Goal: Task Accomplishment & Management: Use online tool/utility

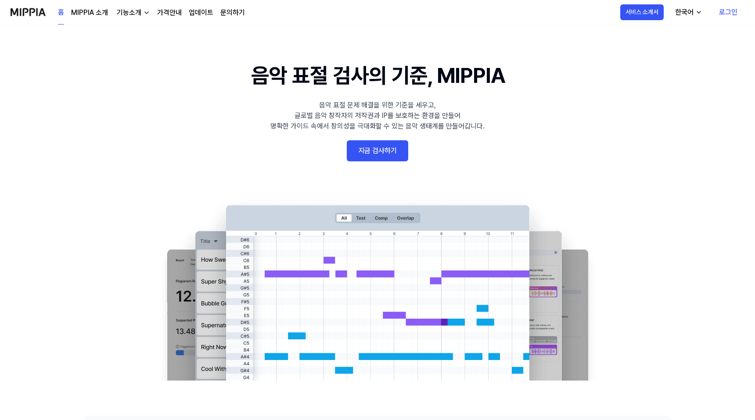
click at [734, 13] on link "로그인" at bounding box center [728, 12] width 32 height 25
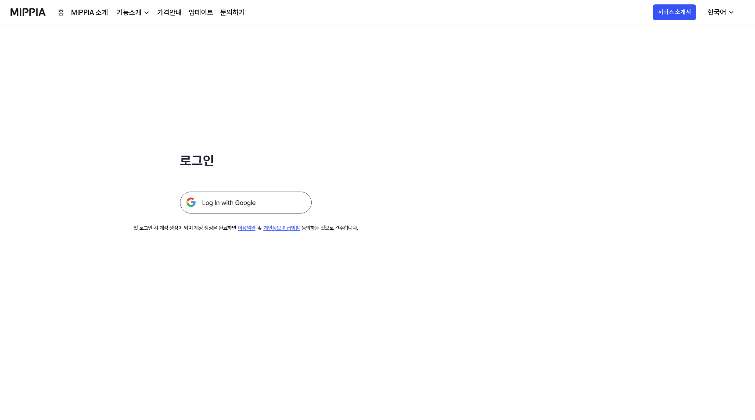
click at [226, 207] on img at bounding box center [246, 203] width 132 height 22
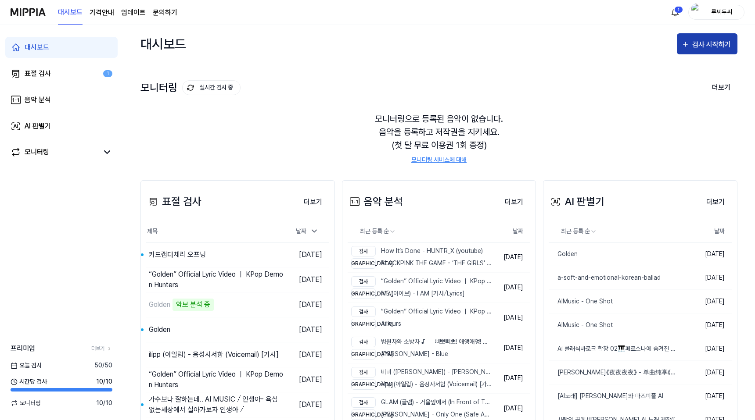
click at [704, 50] on div "검사 시작하기" at bounding box center [712, 44] width 41 height 11
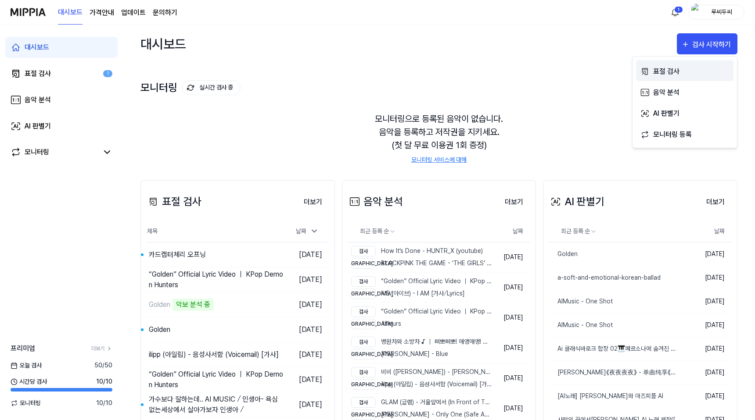
click at [684, 69] on div "표절 검사" at bounding box center [691, 71] width 76 height 11
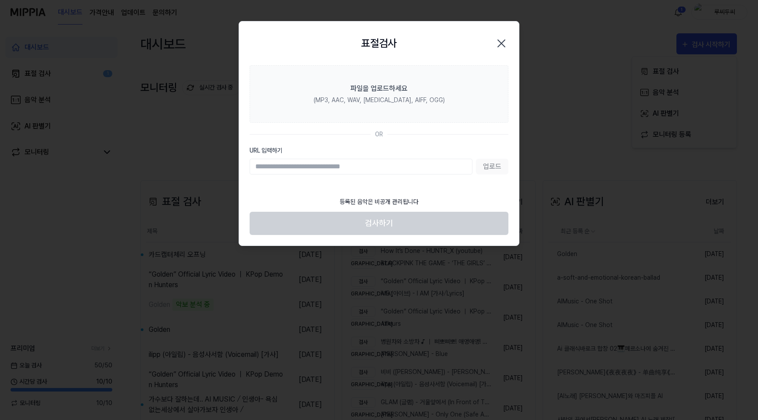
click at [506, 38] on icon "button" at bounding box center [502, 43] width 14 height 14
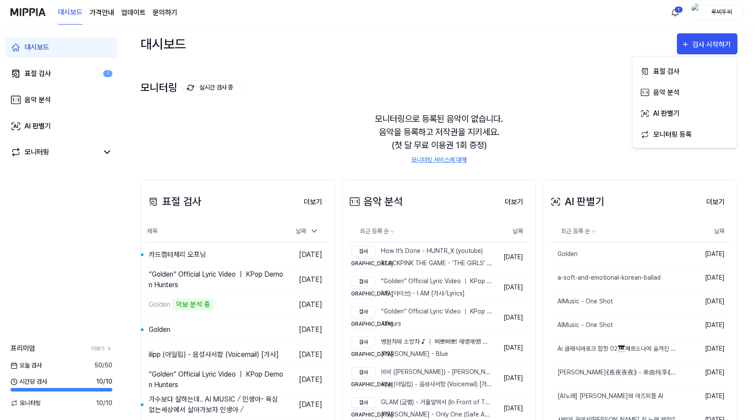
click at [608, 152] on div "모니터링으로 등록된 음악이 없습니다. 음악을 등록하고 저작권을 지키세요. (첫 달 무료 이용권 1회 증정) 모니터링 서비스에 대해" at bounding box center [438, 138] width 597 height 73
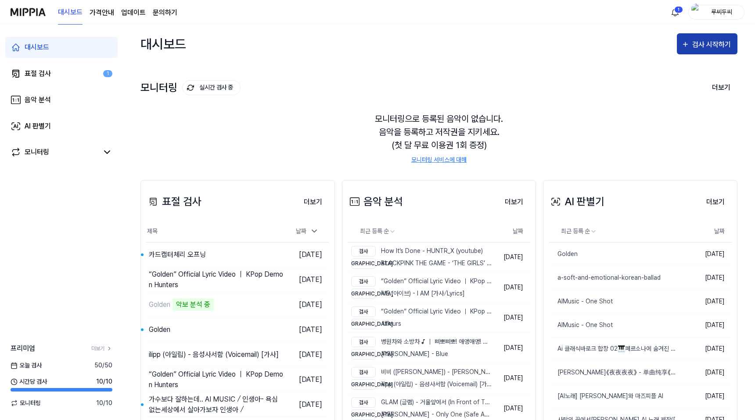
click at [710, 46] on div "검사 시작하기" at bounding box center [712, 44] width 41 height 11
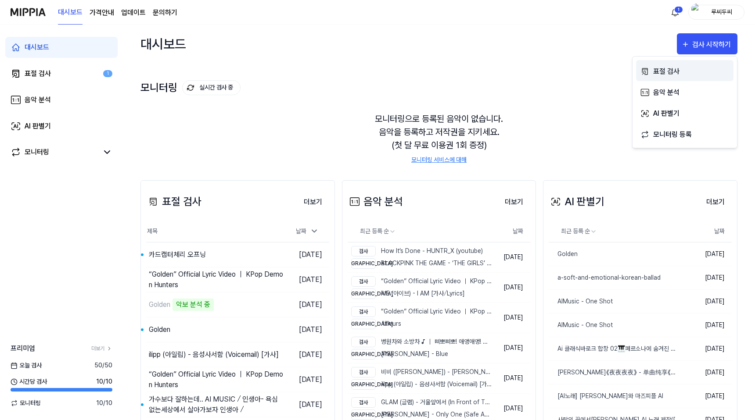
click at [662, 72] on div "표절 검사" at bounding box center [691, 71] width 76 height 11
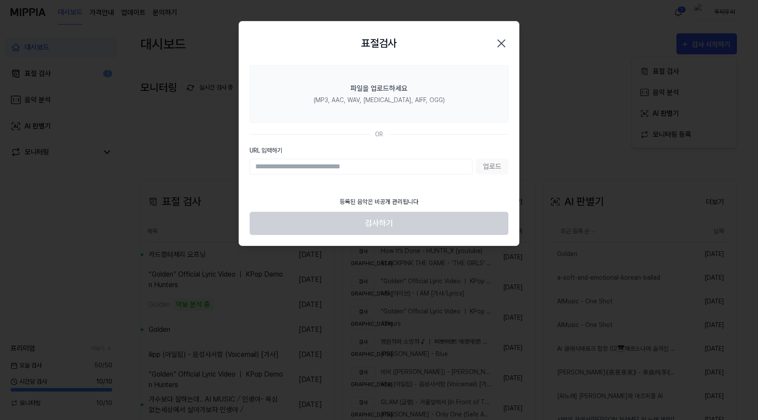
click at [410, 169] on input "URL 입력하기" at bounding box center [361, 167] width 223 height 16
click at [491, 169] on div "업로드" at bounding box center [379, 167] width 259 height 16
click at [432, 169] on input "URL 입력하기" at bounding box center [361, 167] width 223 height 16
type input "**********"
click at [501, 170] on button "업로드" at bounding box center [492, 167] width 32 height 16
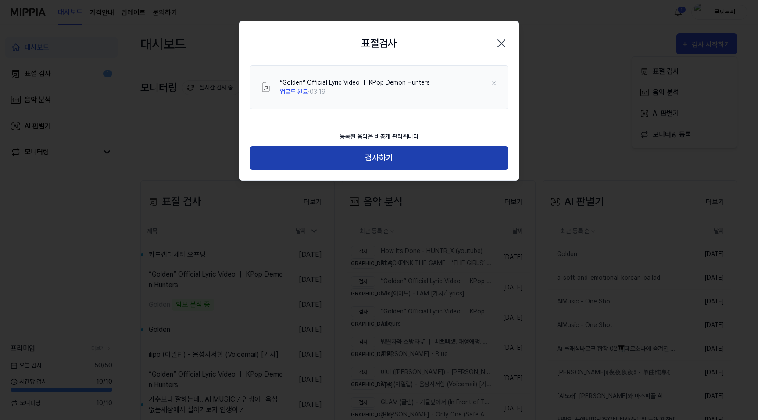
click at [337, 162] on button "검사하기" at bounding box center [379, 158] width 259 height 23
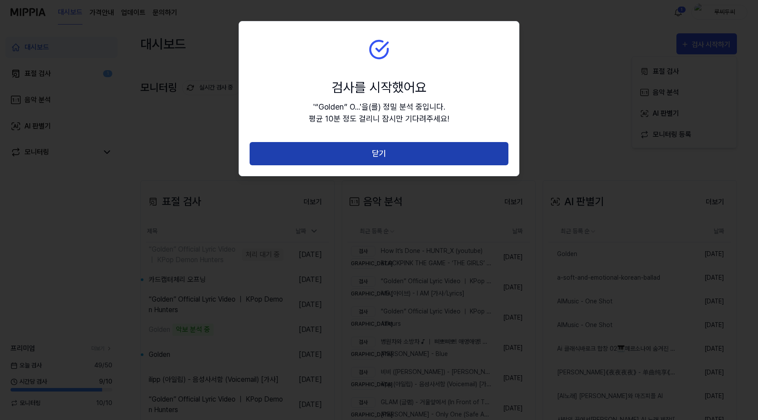
click at [387, 149] on button "닫기" at bounding box center [379, 153] width 259 height 23
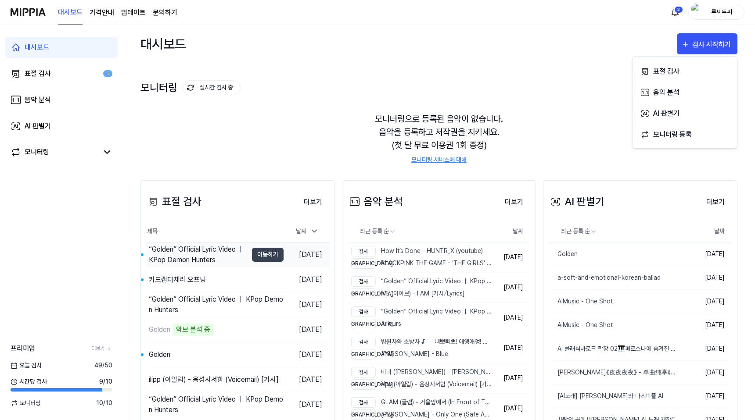
click at [190, 251] on div "“Golden” Official Lyric Video ｜ KPop Demon Hunters" at bounding box center [198, 254] width 99 height 21
click at [263, 253] on button "이동하기" at bounding box center [268, 255] width 32 height 14
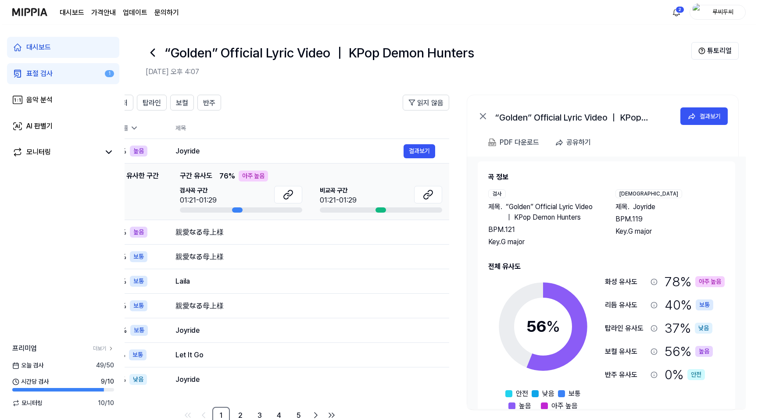
scroll to position [25, 0]
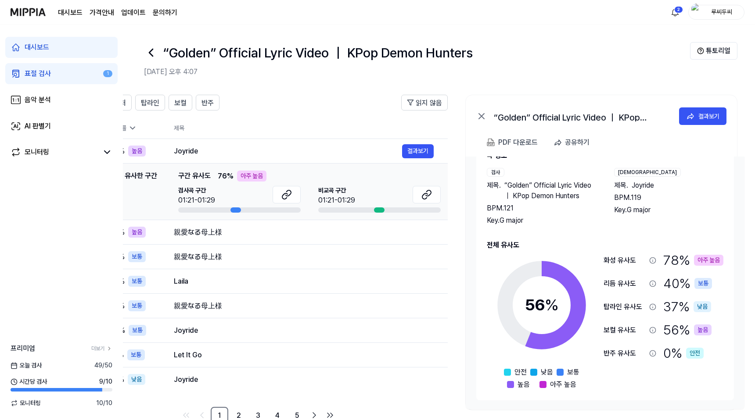
click at [676, 262] on div "78 % 아주 높음" at bounding box center [693, 261] width 60 height 20
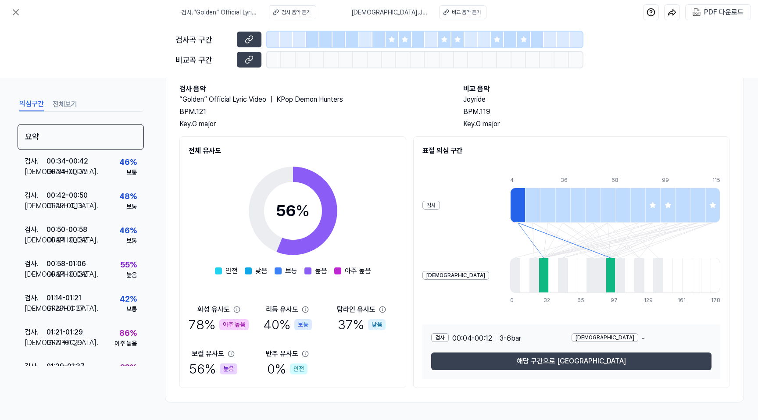
scroll to position [45, 0]
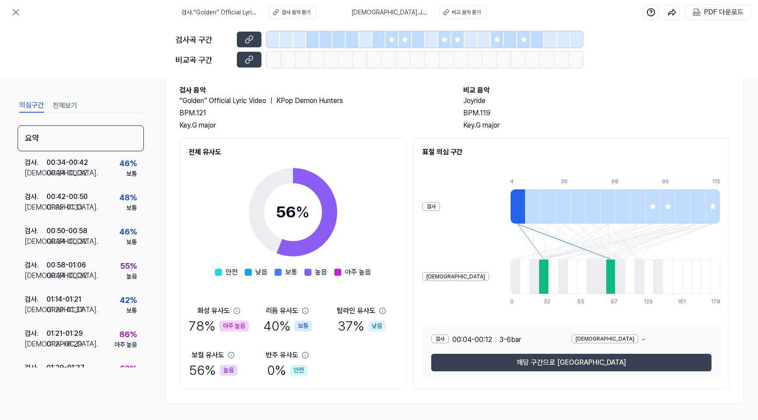
click at [525, 201] on div at bounding box center [532, 206] width 15 height 35
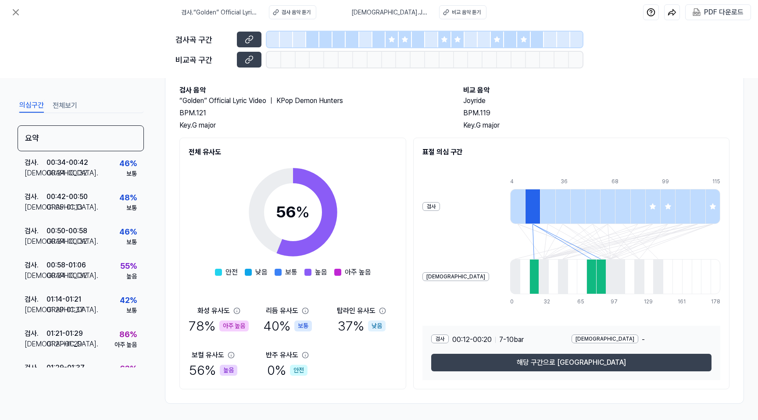
click at [540, 205] on div at bounding box center [547, 206] width 15 height 35
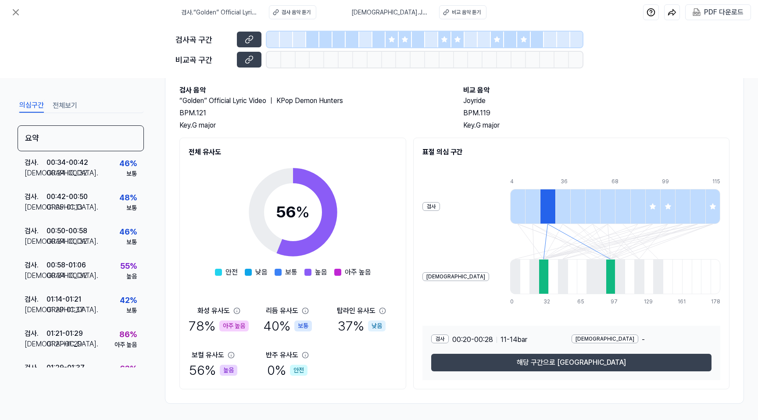
click at [556, 206] on div at bounding box center [563, 206] width 15 height 35
click at [571, 206] on div at bounding box center [578, 206] width 15 height 35
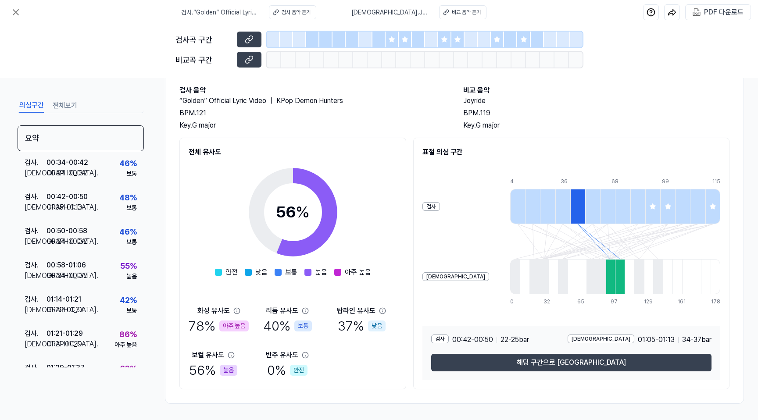
click at [585, 206] on div at bounding box center [592, 206] width 15 height 35
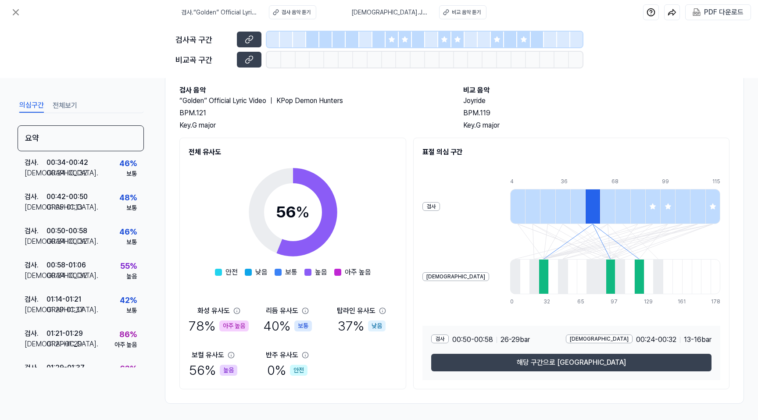
click at [650, 206] on icon at bounding box center [653, 206] width 7 height 7
click at [665, 209] on icon at bounding box center [668, 207] width 6 height 6
click at [710, 207] on icon at bounding box center [713, 206] width 7 height 7
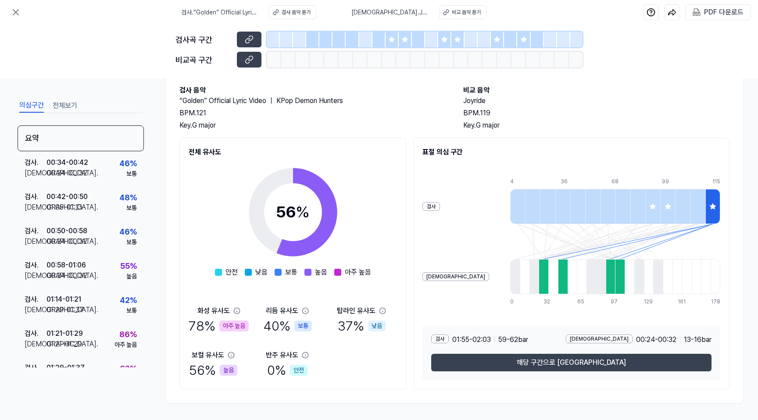
click at [390, 37] on icon at bounding box center [391, 39] width 7 height 7
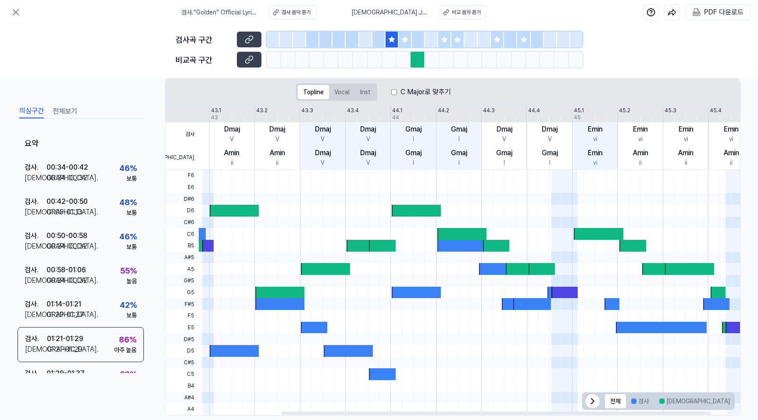
scroll to position [0, 187]
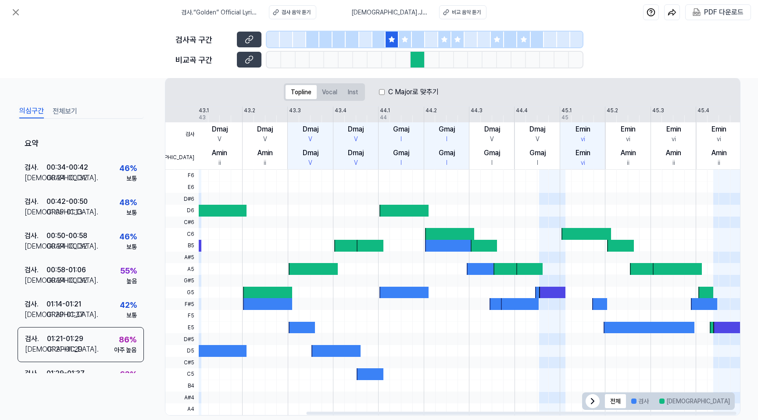
click at [405, 40] on icon at bounding box center [405, 39] width 6 height 6
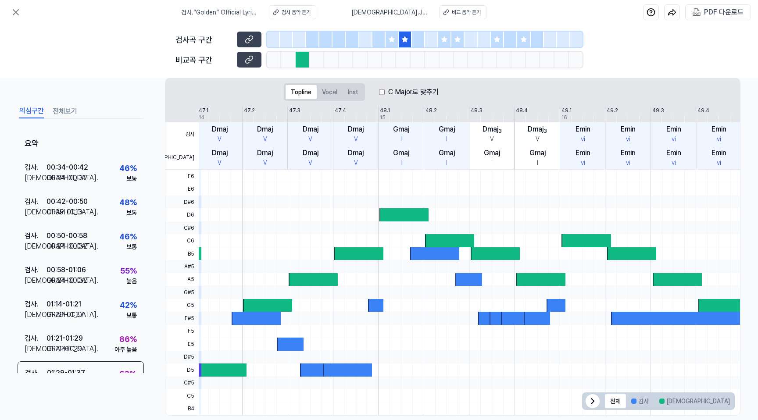
click at [444, 39] on icon at bounding box center [445, 39] width 6 height 6
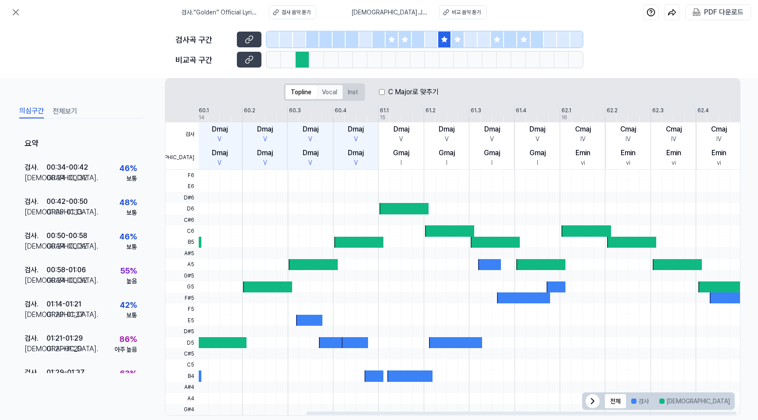
click at [323, 87] on button "Vocal" at bounding box center [330, 92] width 26 height 14
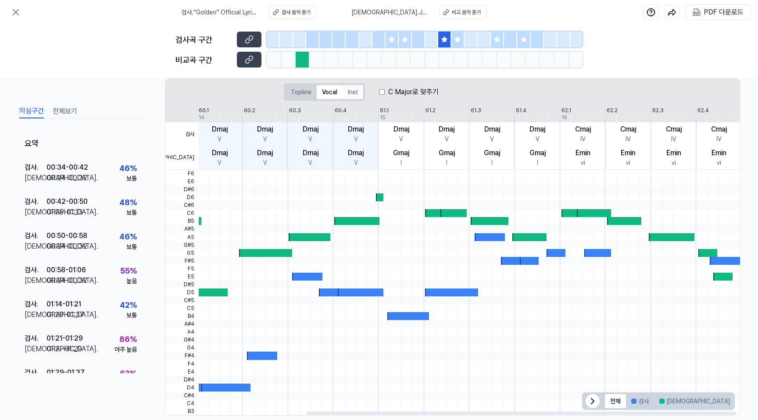
click at [350, 93] on button "Inst" at bounding box center [353, 92] width 21 height 14
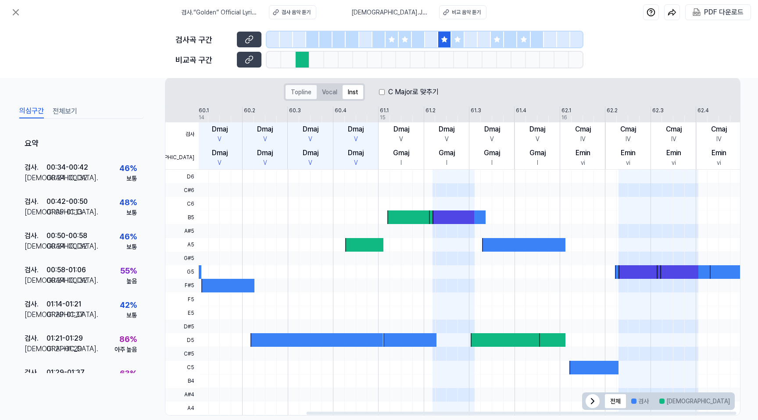
click at [305, 92] on button "Topline" at bounding box center [301, 92] width 31 height 14
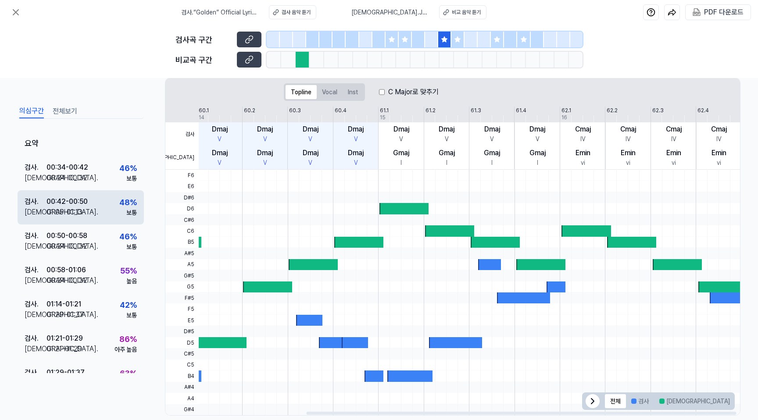
click at [97, 201] on div "검사 . 00:42 - 00:50 비교 . 01:05 - 01:13 48 % 보통" at bounding box center [81, 207] width 126 height 34
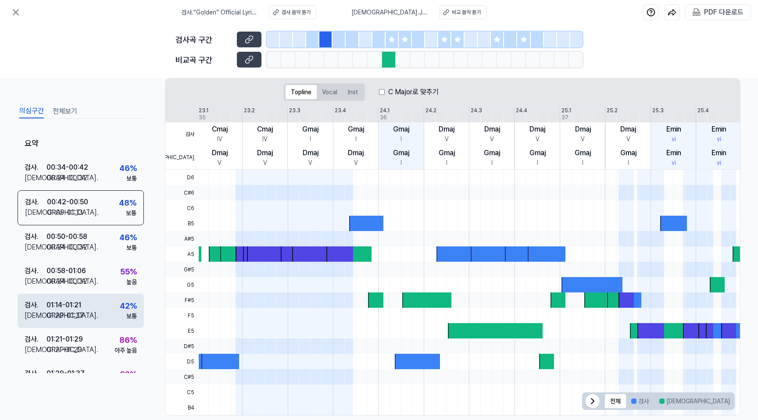
click at [84, 313] on div "검사 . 01:14 - 01:21 비교 . 01:29 - 01:37 42 % 보통" at bounding box center [81, 311] width 126 height 34
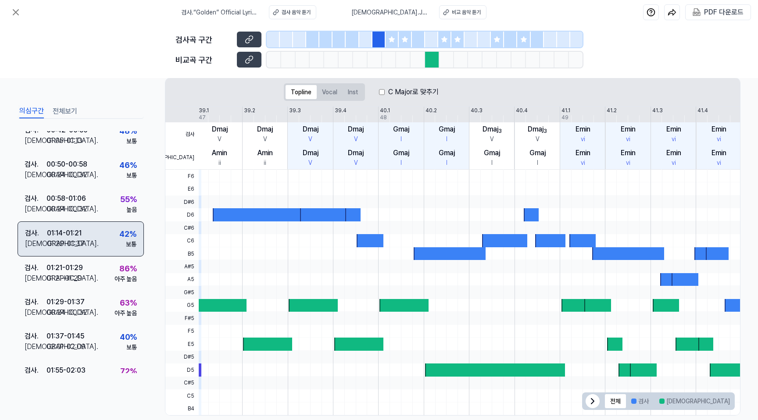
scroll to position [82, 0]
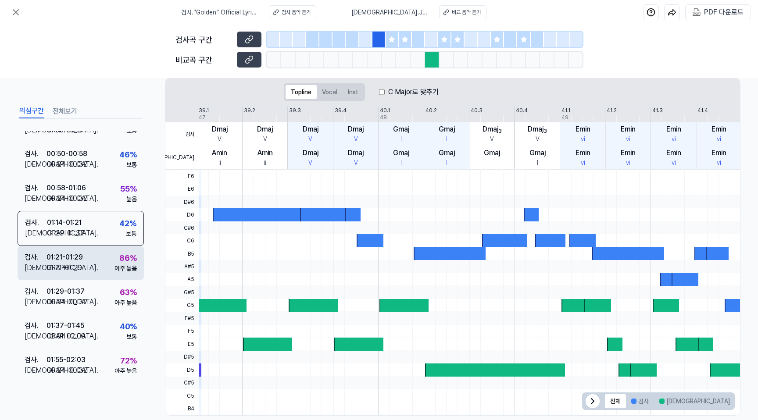
click at [89, 270] on div "검사 . 01:21 - 01:29 비교 . 01:21 - 01:29 86 % 아주 높음" at bounding box center [81, 263] width 126 height 34
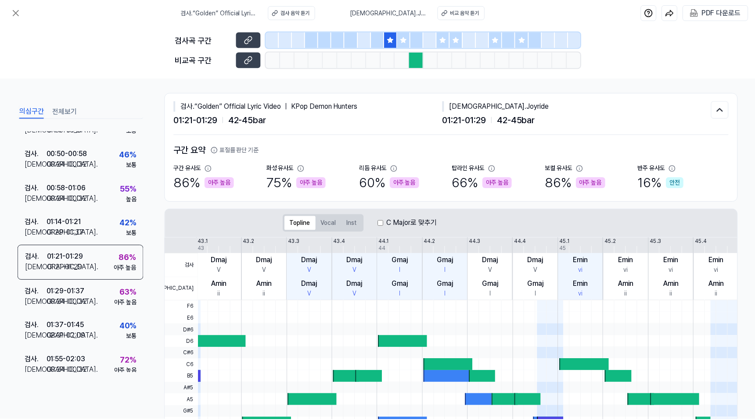
scroll to position [0, 0]
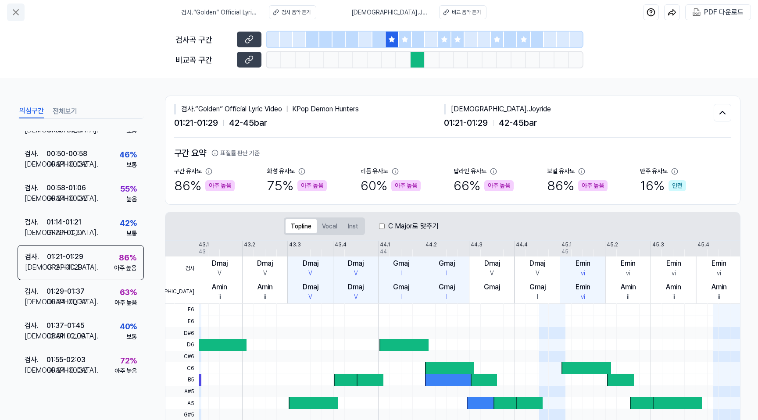
click at [13, 13] on icon at bounding box center [16, 12] width 11 height 11
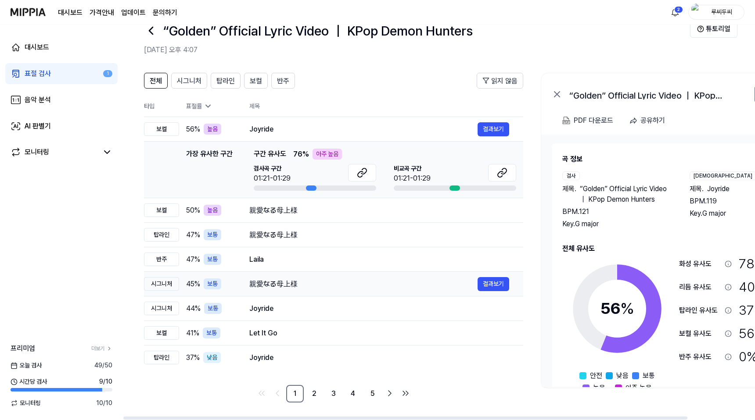
scroll to position [20, 0]
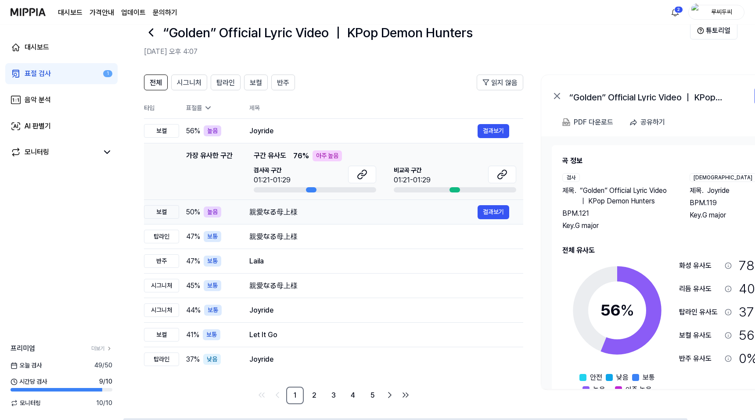
click at [302, 219] on td "親愛なる母上様 결과보기" at bounding box center [379, 212] width 288 height 25
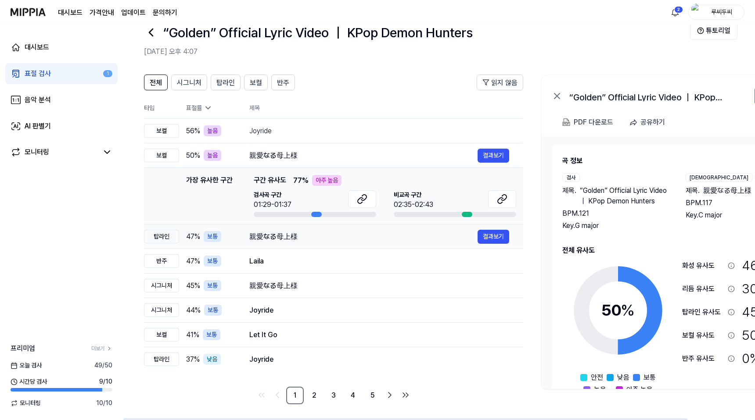
click at [291, 237] on div "親愛なる母上様" at bounding box center [363, 237] width 228 height 11
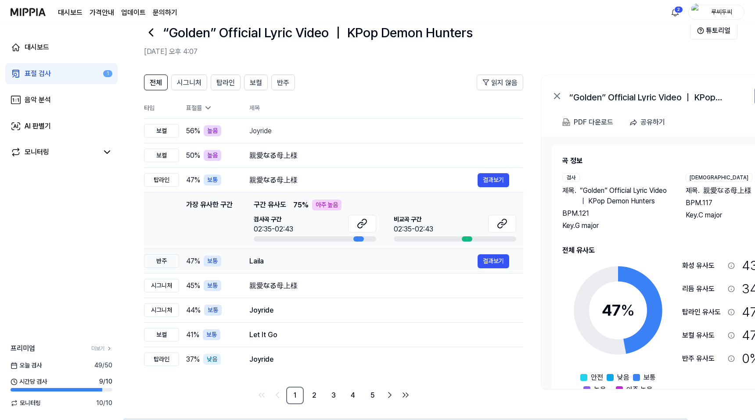
click at [312, 264] on div "Laila" at bounding box center [363, 261] width 228 height 11
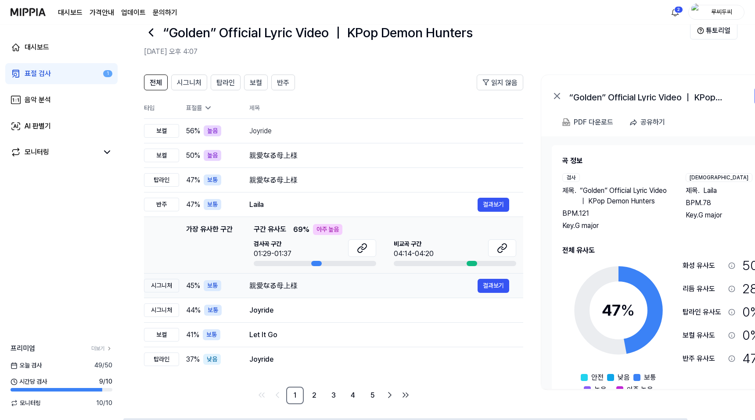
click at [323, 286] on div "親愛なる母上様" at bounding box center [363, 286] width 228 height 11
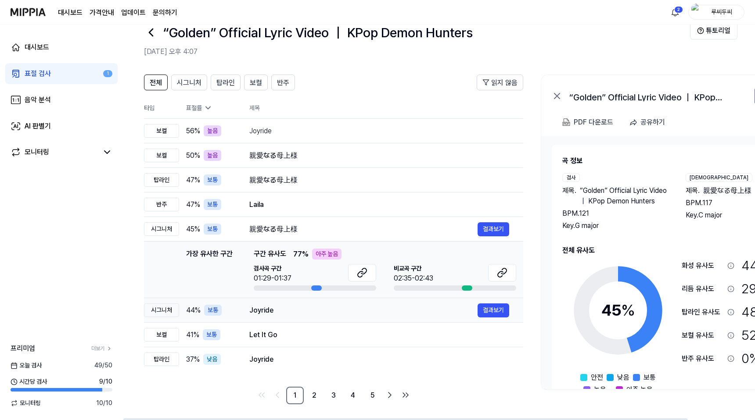
click at [322, 309] on div "Joyride" at bounding box center [363, 310] width 228 height 11
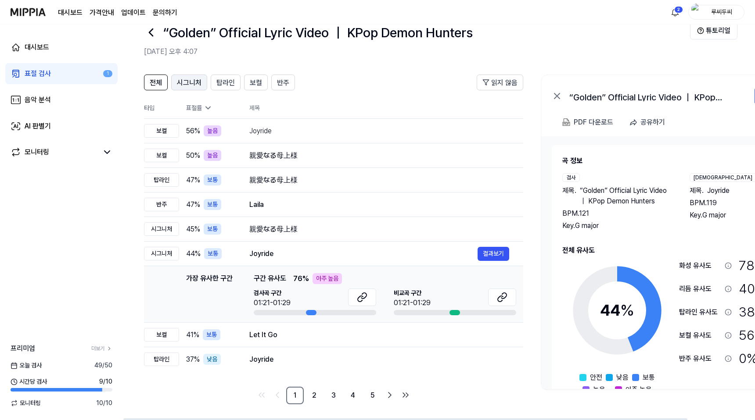
click at [194, 82] on span "시그니처" at bounding box center [189, 83] width 25 height 11
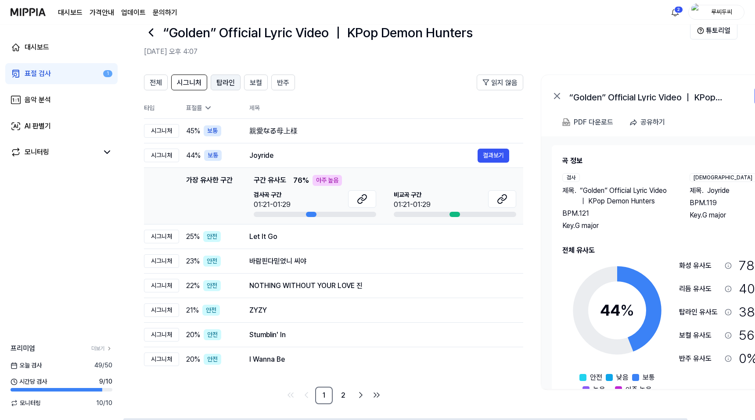
click at [234, 82] on button "탑라인" at bounding box center [226, 83] width 30 height 16
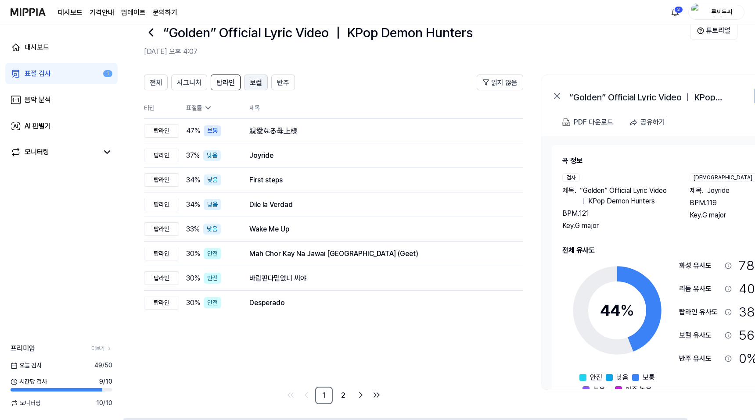
click at [254, 84] on span "보컬" at bounding box center [256, 83] width 12 height 11
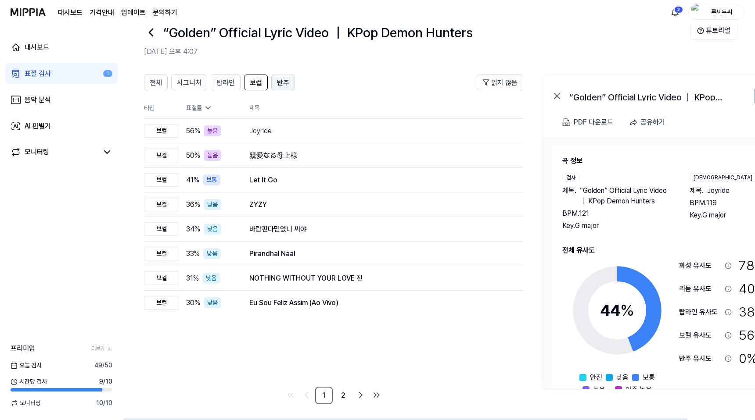
click at [293, 83] on button "반주" at bounding box center [283, 83] width 24 height 16
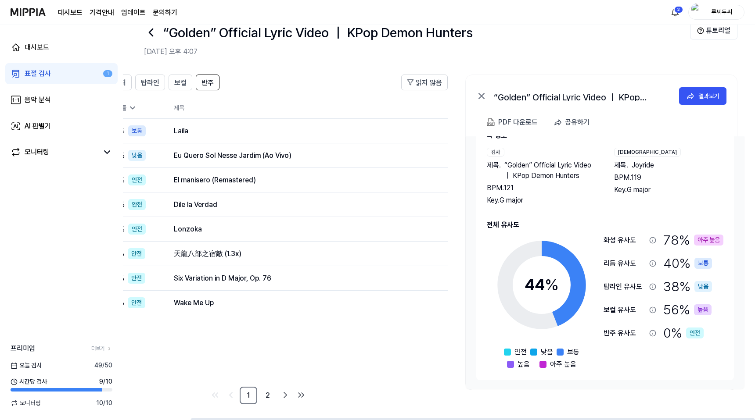
scroll to position [22, 0]
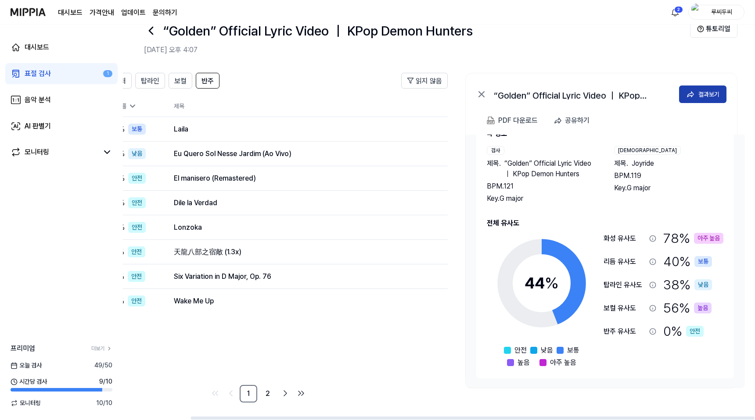
click at [697, 95] on button "결과보기" at bounding box center [702, 95] width 47 height 18
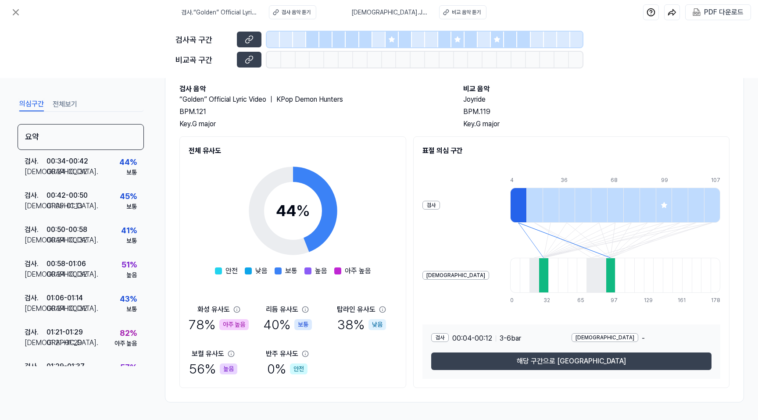
scroll to position [47, 0]
click at [527, 209] on div at bounding box center [535, 205] width 16 height 35
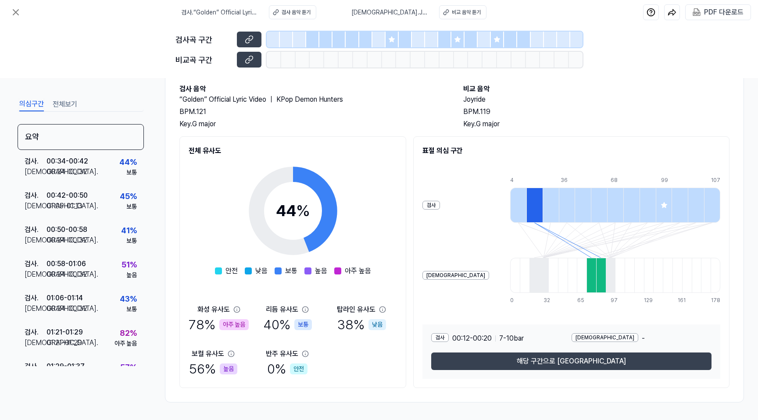
click at [543, 207] on div at bounding box center [551, 205] width 16 height 35
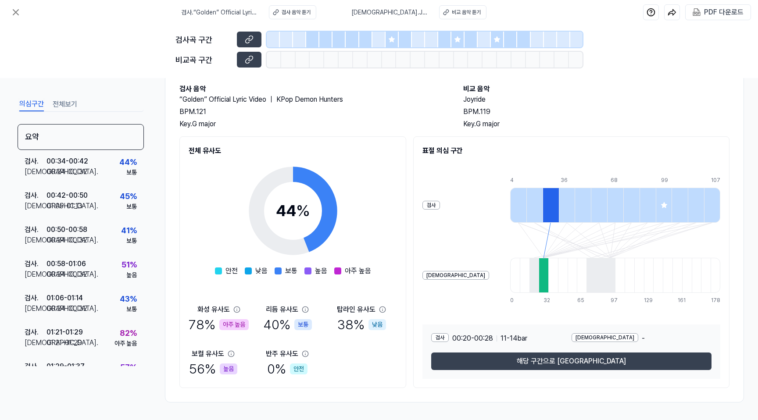
drag, startPoint x: 652, startPoint y: 212, endPoint x: 651, endPoint y: 256, distance: 43.9
click at [656, 212] on div at bounding box center [664, 205] width 16 height 35
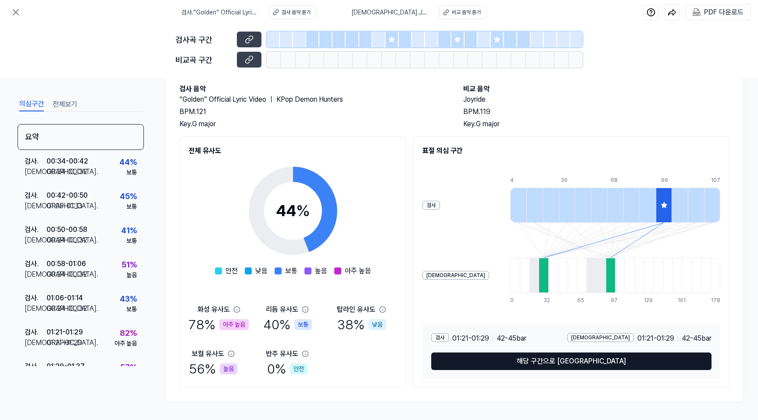
click at [614, 363] on button "해당 구간으로 [GEOGRAPHIC_DATA]" at bounding box center [571, 362] width 280 height 18
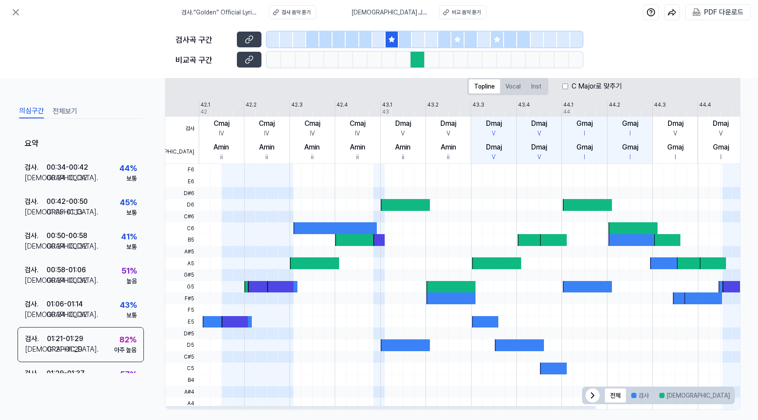
scroll to position [136, 0]
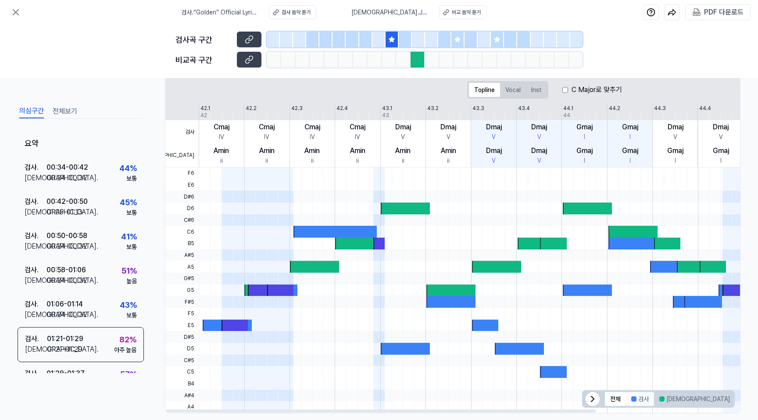
click at [642, 397] on button "검사" at bounding box center [640, 399] width 28 height 14
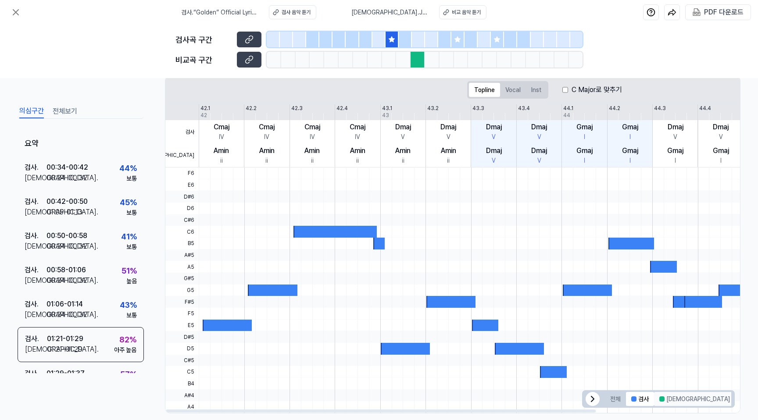
click at [664, 399] on button "[DEMOGRAPHIC_DATA]" at bounding box center [694, 399] width 81 height 14
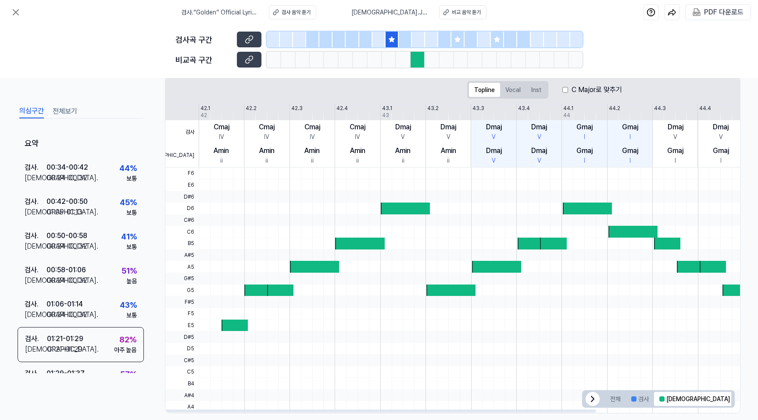
click at [736, 398] on button "겹치는 부분" at bounding box center [758, 399] width 45 height 14
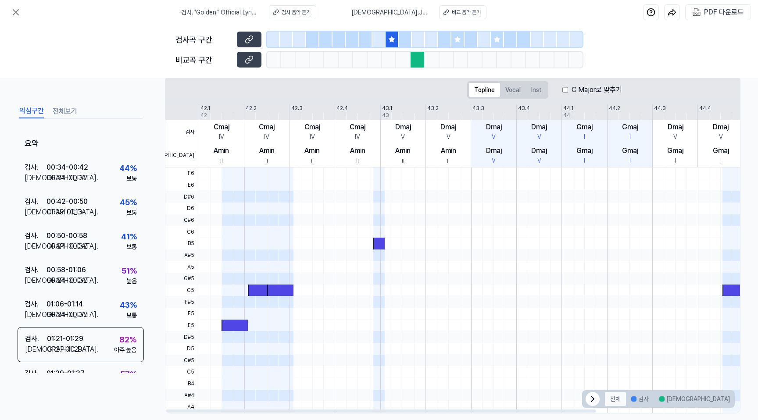
click at [615, 400] on button "전체" at bounding box center [615, 399] width 21 height 14
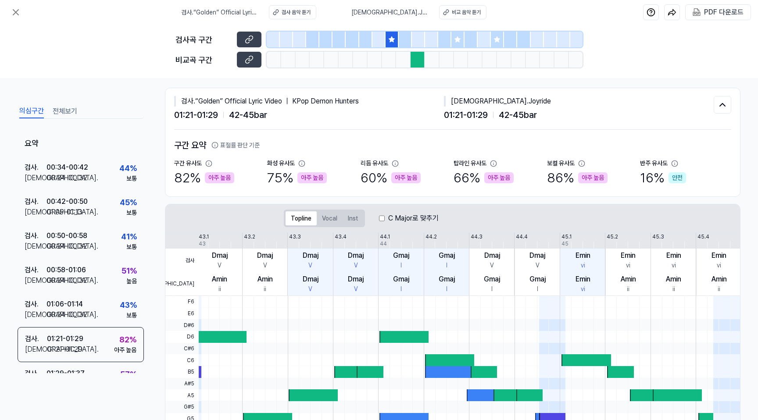
scroll to position [0, 0]
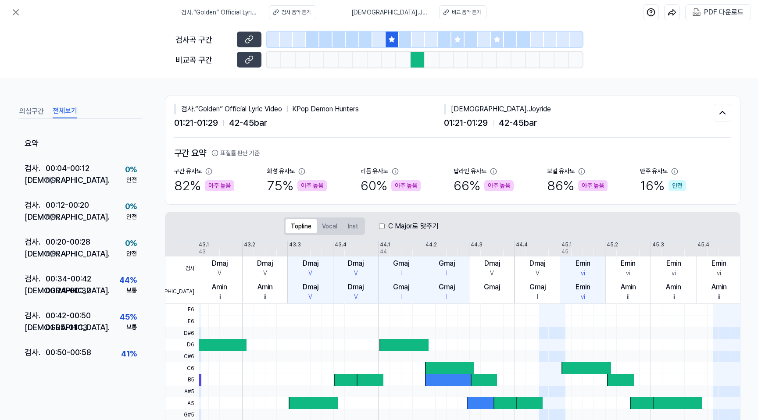
click at [62, 113] on button "전체보기" at bounding box center [65, 111] width 25 height 14
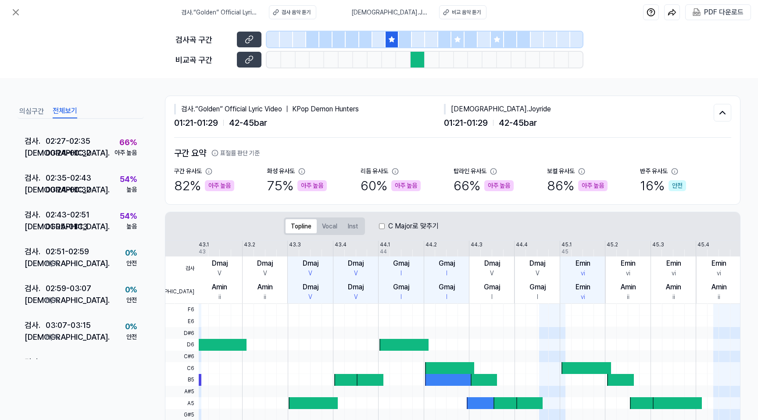
scroll to position [682, 0]
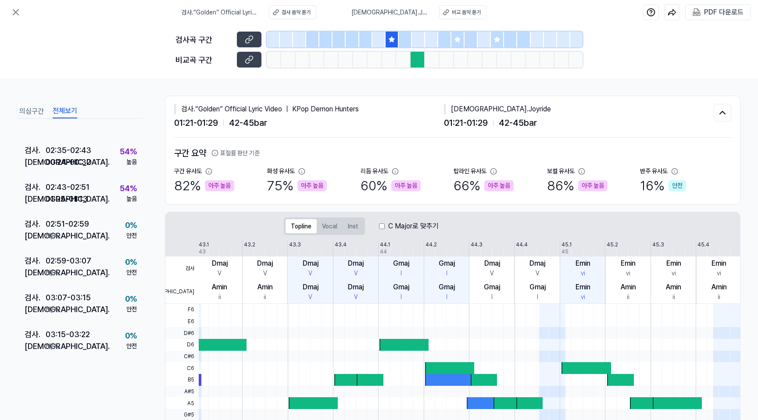
click at [34, 113] on button "의심구간" at bounding box center [31, 111] width 25 height 14
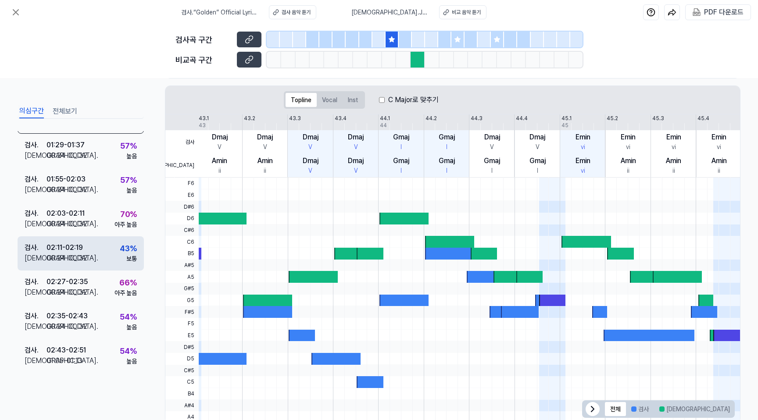
scroll to position [147, 0]
